Goal: Transaction & Acquisition: Purchase product/service

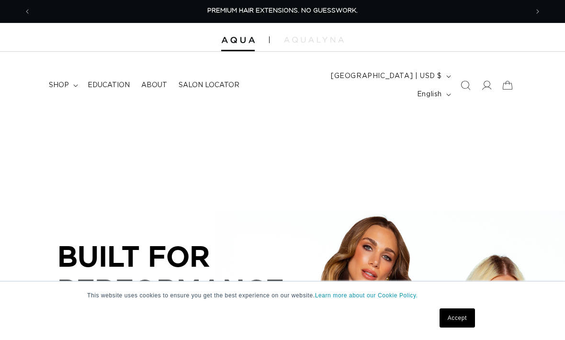
click at [516, 75] on icon at bounding box center [507, 85] width 21 height 21
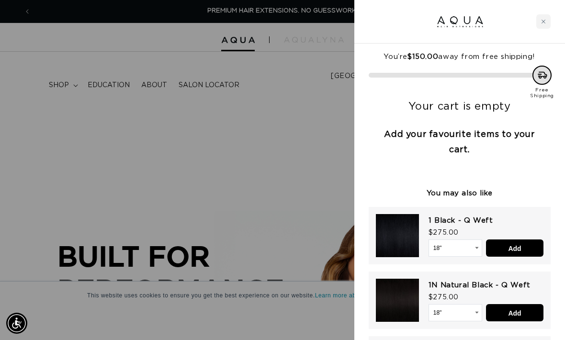
click at [289, 152] on div at bounding box center [282, 170] width 565 height 340
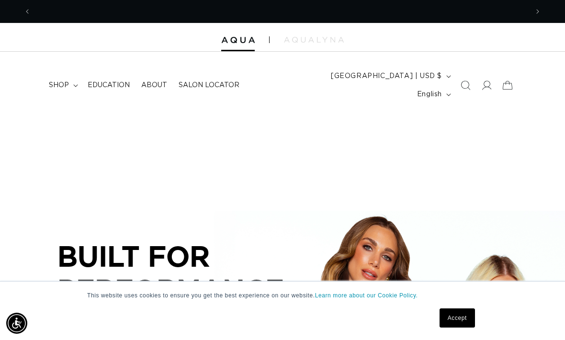
scroll to position [0, 497]
click at [512, 75] on icon at bounding box center [507, 85] width 21 height 21
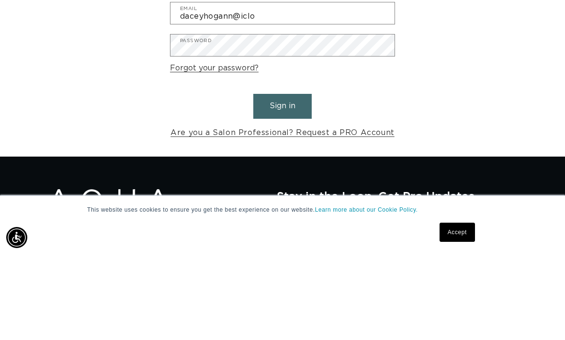
scroll to position [0, 994]
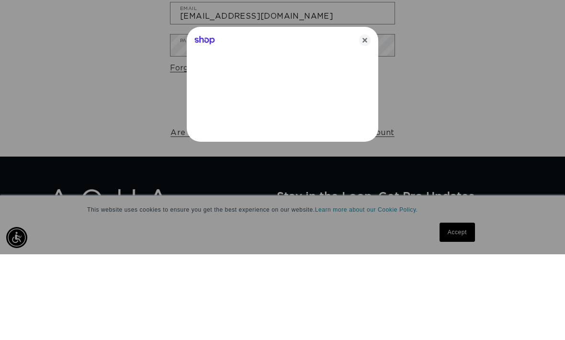
type input "daceyhogann@icloud.com"
click at [185, 114] on div at bounding box center [282, 170] width 565 height 340
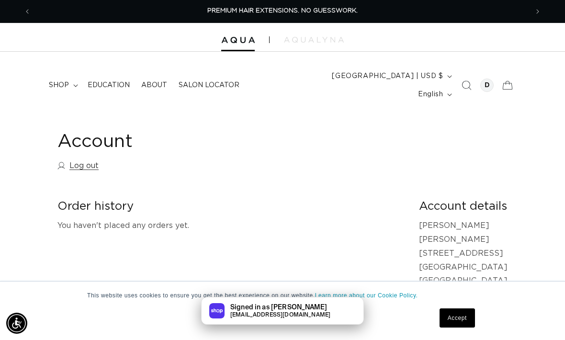
click at [72, 79] on summary "shop" at bounding box center [62, 85] width 39 height 20
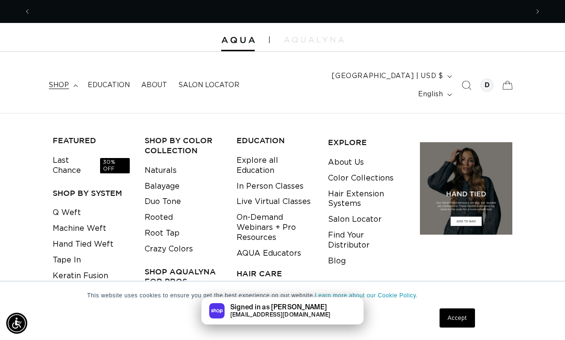
scroll to position [0, 497]
click at [74, 205] on link "Q Weft" at bounding box center [67, 213] width 28 height 16
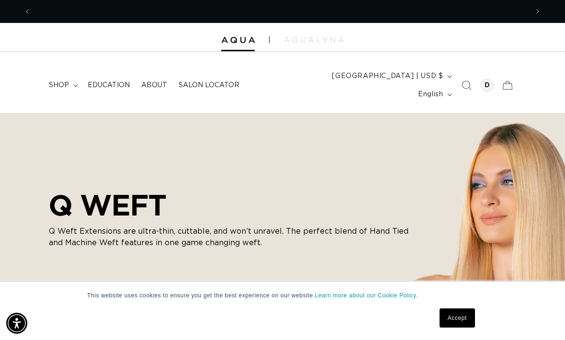
scroll to position [0, 497]
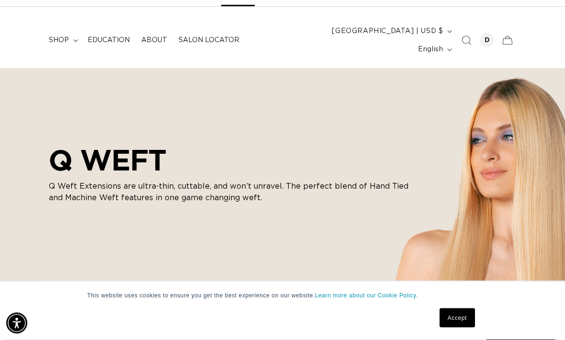
click at [466, 328] on link "Accept" at bounding box center [457, 317] width 35 height 19
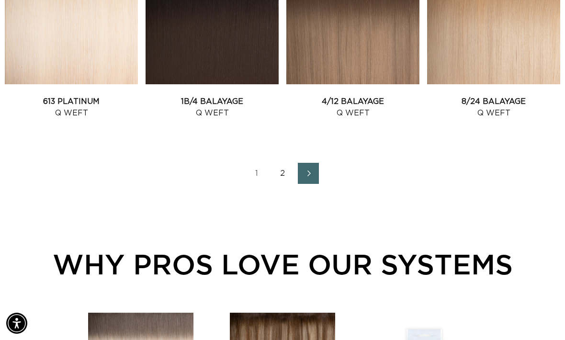
click at [281, 163] on link "2" at bounding box center [282, 173] width 21 height 21
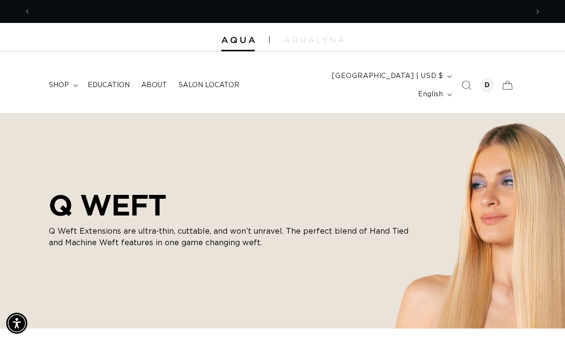
scroll to position [0, 994]
click at [509, 77] on icon at bounding box center [507, 85] width 21 height 21
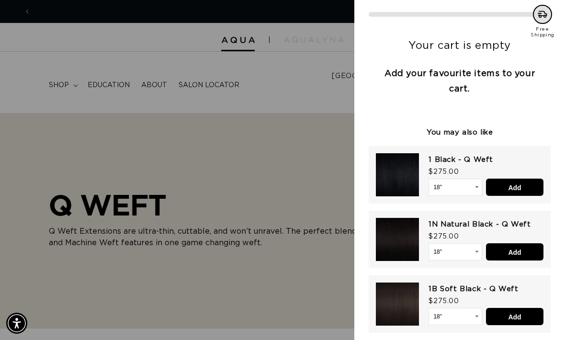
scroll to position [0, 0]
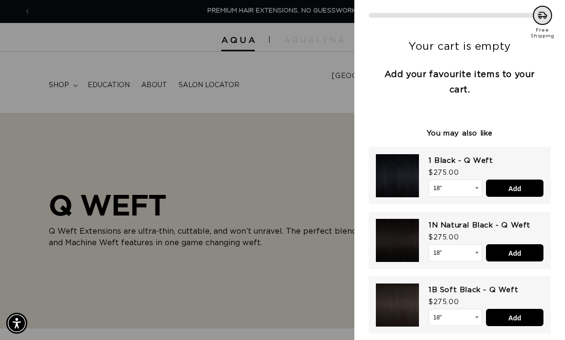
click at [305, 186] on div at bounding box center [282, 170] width 565 height 340
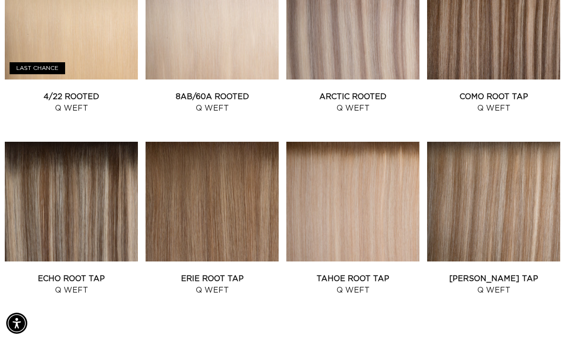
click at [326, 273] on link "Tahoe Root Tap Q Weft" at bounding box center [352, 284] width 133 height 23
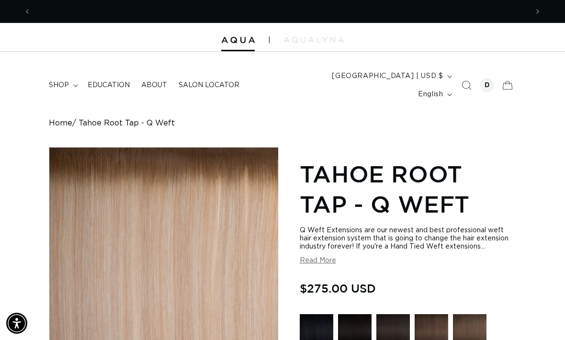
scroll to position [0, 497]
